Goal: Learn about a topic

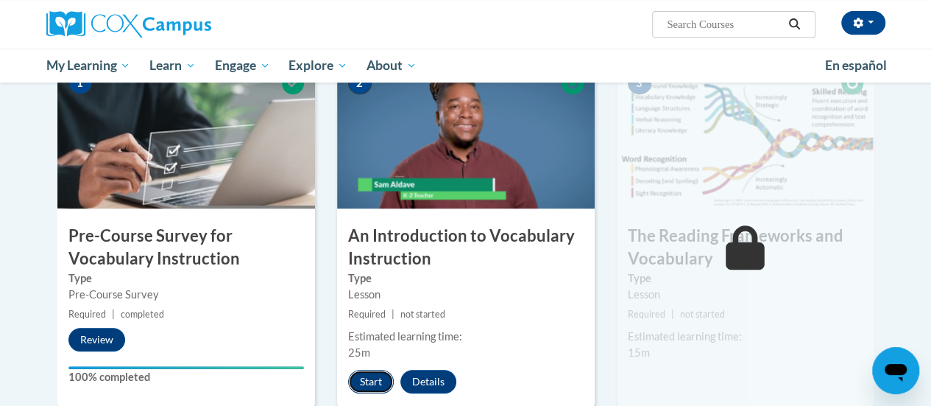
click at [375, 381] on button "Start" at bounding box center [371, 382] width 46 height 24
